Goal: Obtain resource: Download file/media

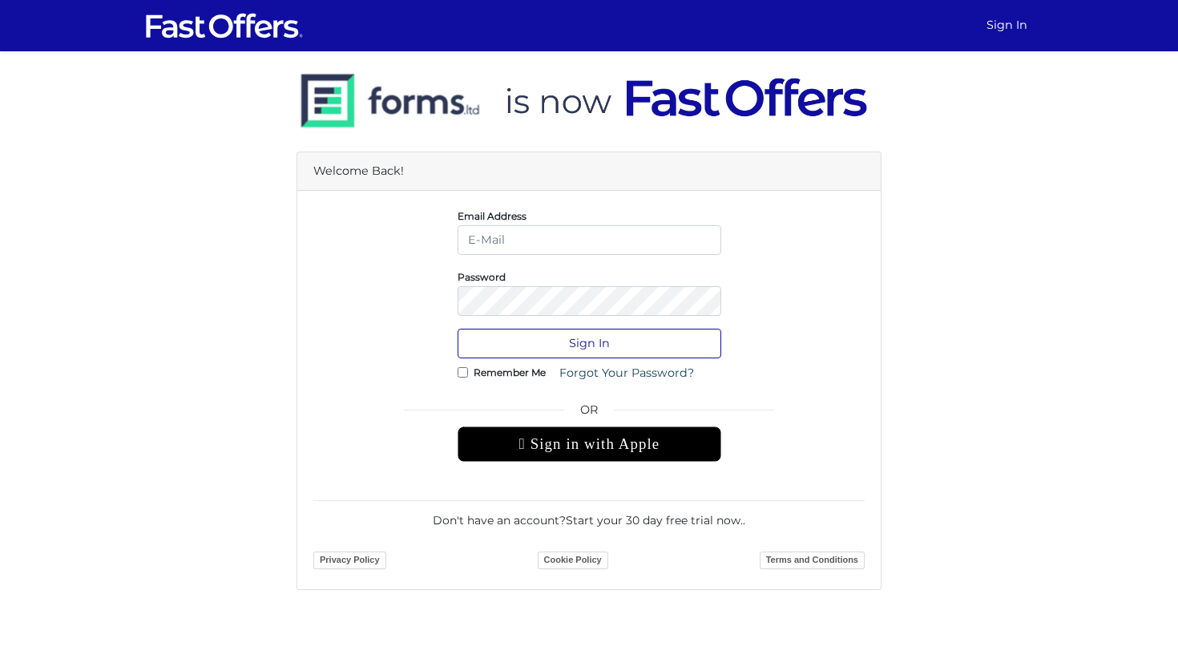
type input "[PERSON_NAME][EMAIL_ADDRESS][DOMAIN_NAME]"
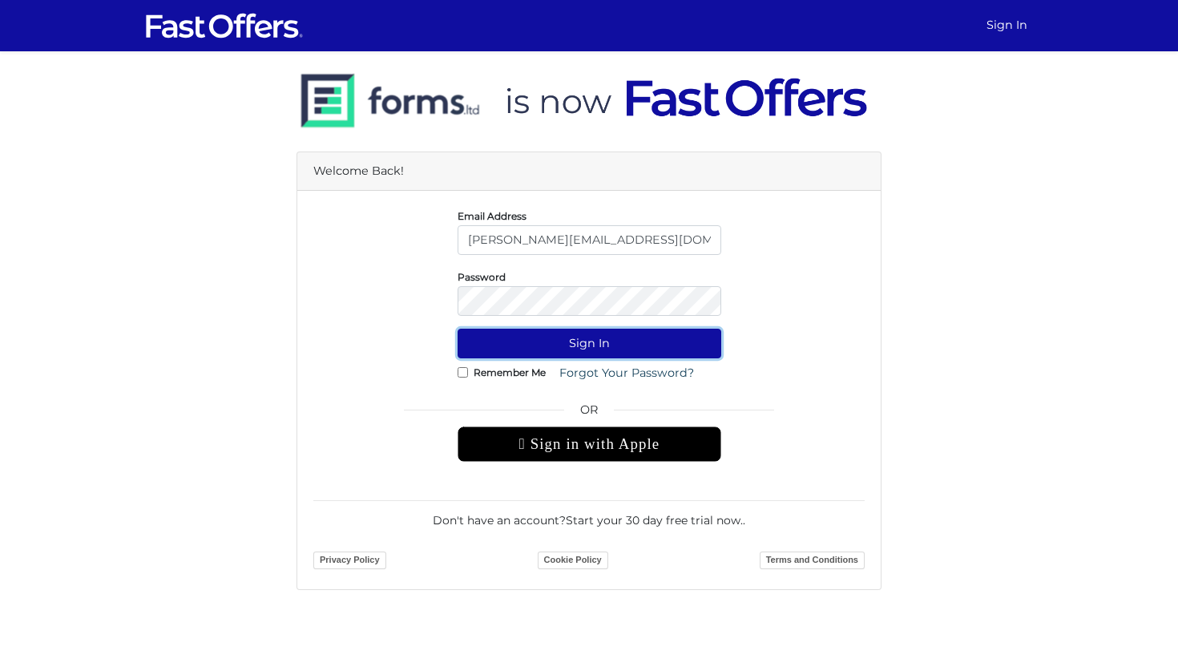
click at [536, 347] on button "Sign In" at bounding box center [589, 343] width 264 height 30
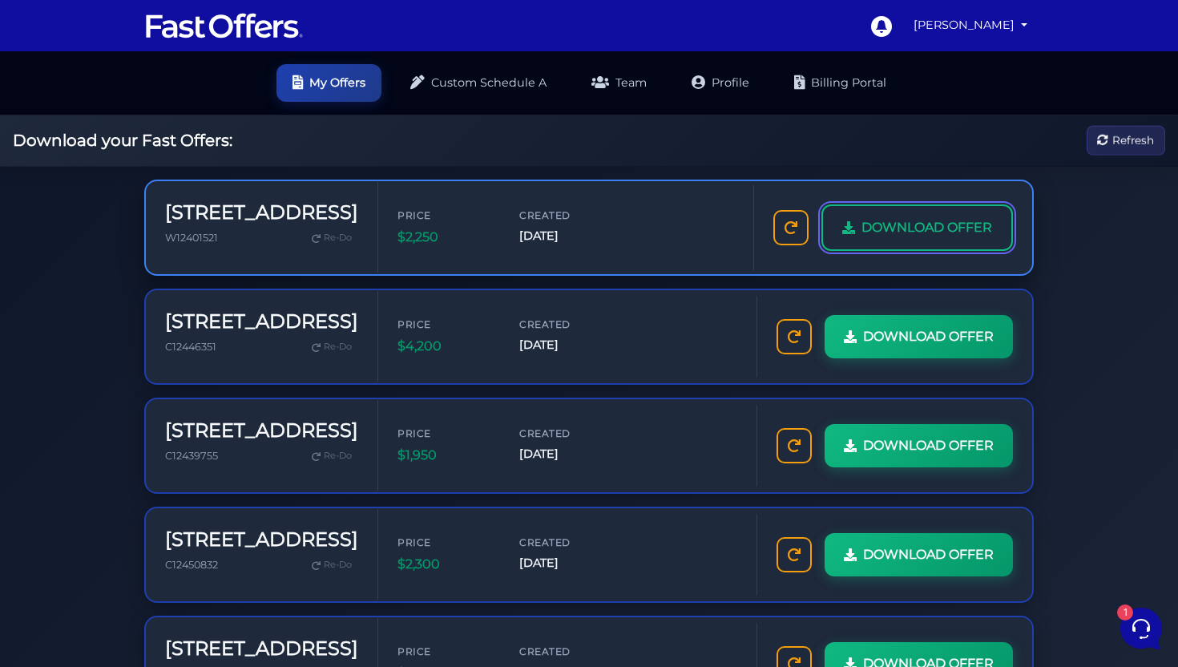
click at [911, 221] on span "DOWNLOAD OFFER" at bounding box center [926, 227] width 131 height 21
